Goal: Check status

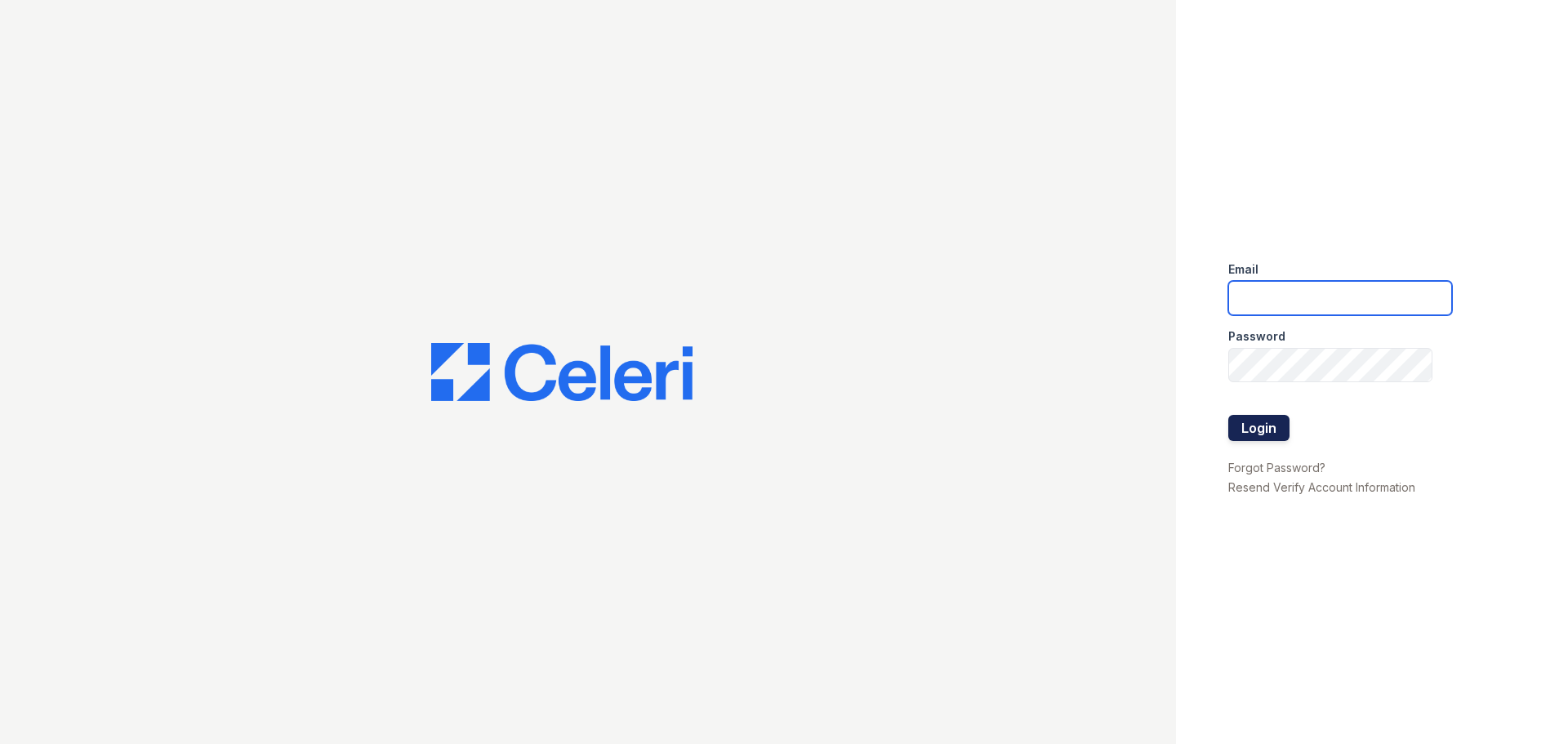
type input "marion2@cafmanagement.com"
click at [1276, 429] on button "Login" at bounding box center [1259, 428] width 61 height 26
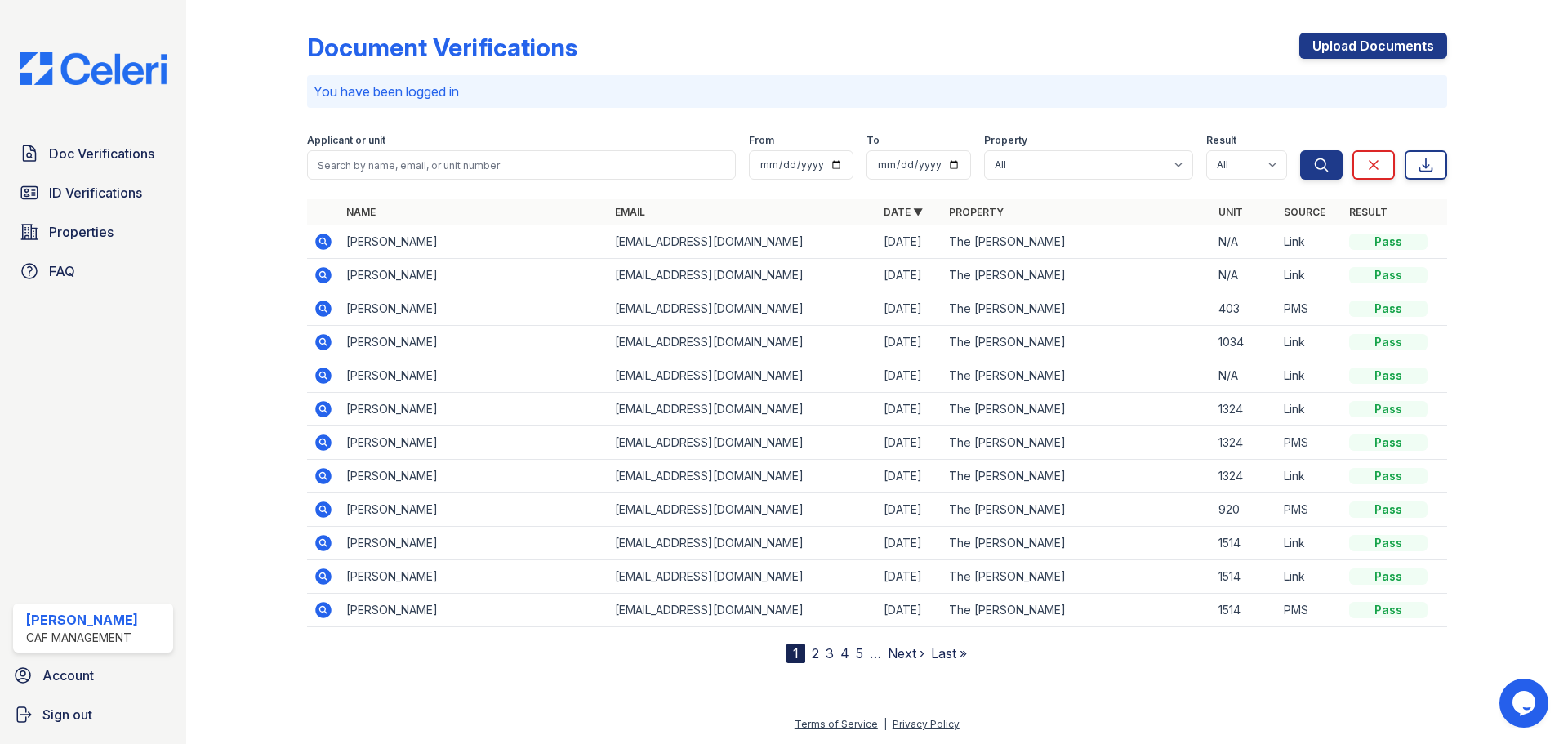
click at [324, 380] on icon at bounding box center [324, 376] width 17 height 17
